Goal: Check status: Check status

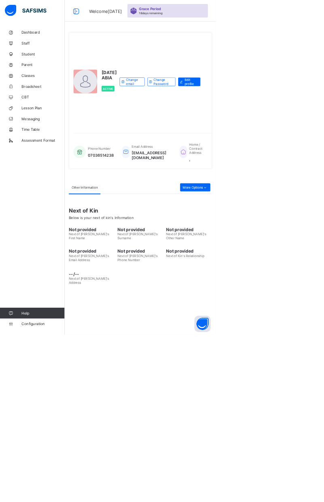
click at [51, 130] on span "Broadsheet" at bounding box center [64, 129] width 65 height 6
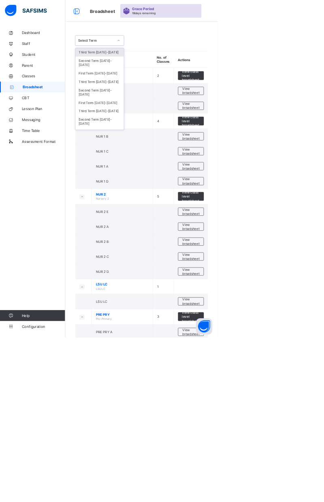
click at [159, 115] on div "Third Term 2024-2025" at bounding box center [148, 121] width 72 height 13
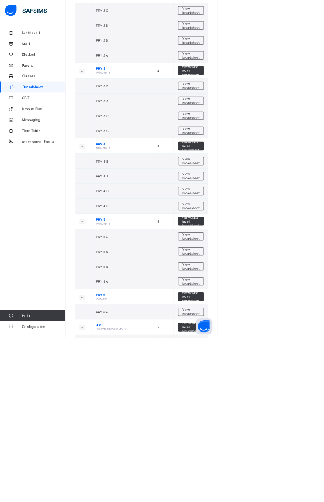
scroll to position [754, 0]
click at [286, 370] on span "View broadsheet" at bounding box center [283, 373] width 25 height 12
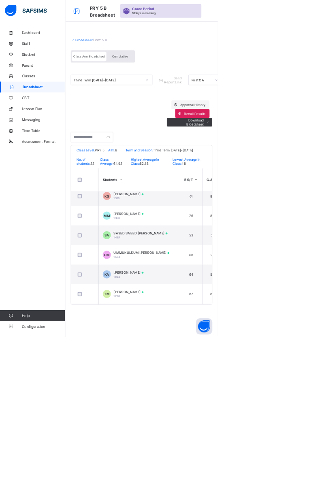
scroll to position [416, 0]
click at [227, 381] on div "UMMUKULSUM AHMED MUHAMMED 1554" at bounding box center [210, 378] width 83 height 12
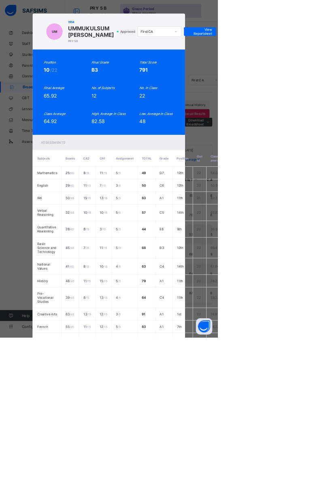
click at [315, 53] on span "View Reportsheet" at bounding box center [298, 47] width 36 height 12
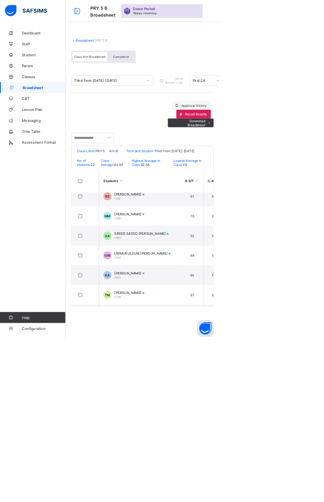
click at [188, 83] on span "Cumulative" at bounding box center [178, 84] width 23 height 6
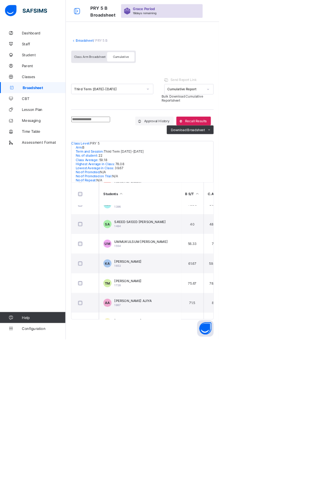
scroll to position [452, 0]
click at [219, 363] on div "UMMUKULSUM AHMED MUHAMMED 1554" at bounding box center [208, 361] width 79 height 12
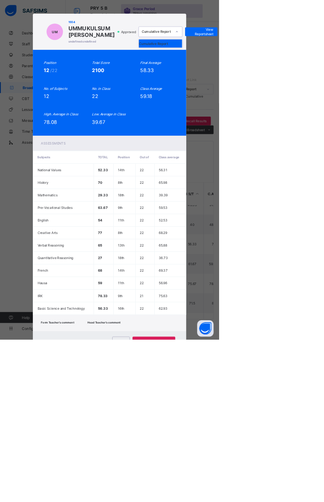
click at [269, 70] on div "Cumulative Report" at bounding box center [237, 64] width 64 height 12
click at [315, 53] on span "View Reportsheet" at bounding box center [298, 47] width 36 height 12
click at [185, 501] on span "Close" at bounding box center [178, 504] width 13 height 6
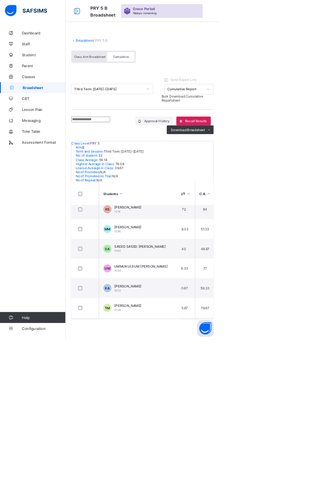
scroll to position [424, 13]
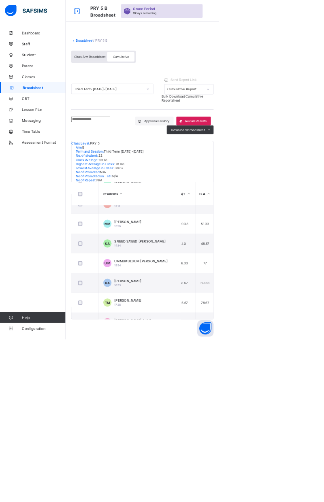
click at [209, 414] on span "[PERSON_NAME]" at bounding box center [189, 415] width 40 height 6
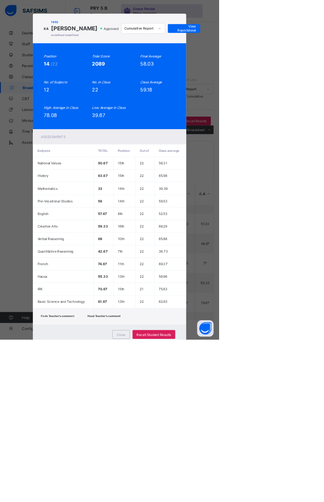
click at [290, 48] on span "View Reportsheet" at bounding box center [272, 42] width 36 height 12
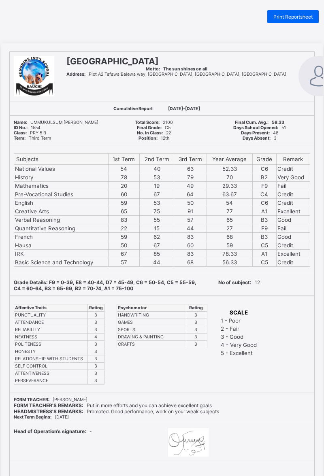
scroll to position [33, 0]
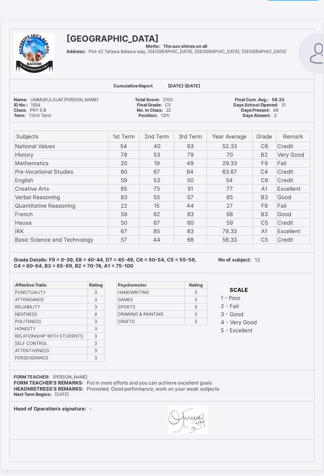
click at [4, 0] on div "Print Reportsheet SUNSHINE INTERNATIONAL SCHOOL Motto: The sun shines on all Ad…" at bounding box center [162, 228] width 324 height 482
